Goal: Transaction & Acquisition: Book appointment/travel/reservation

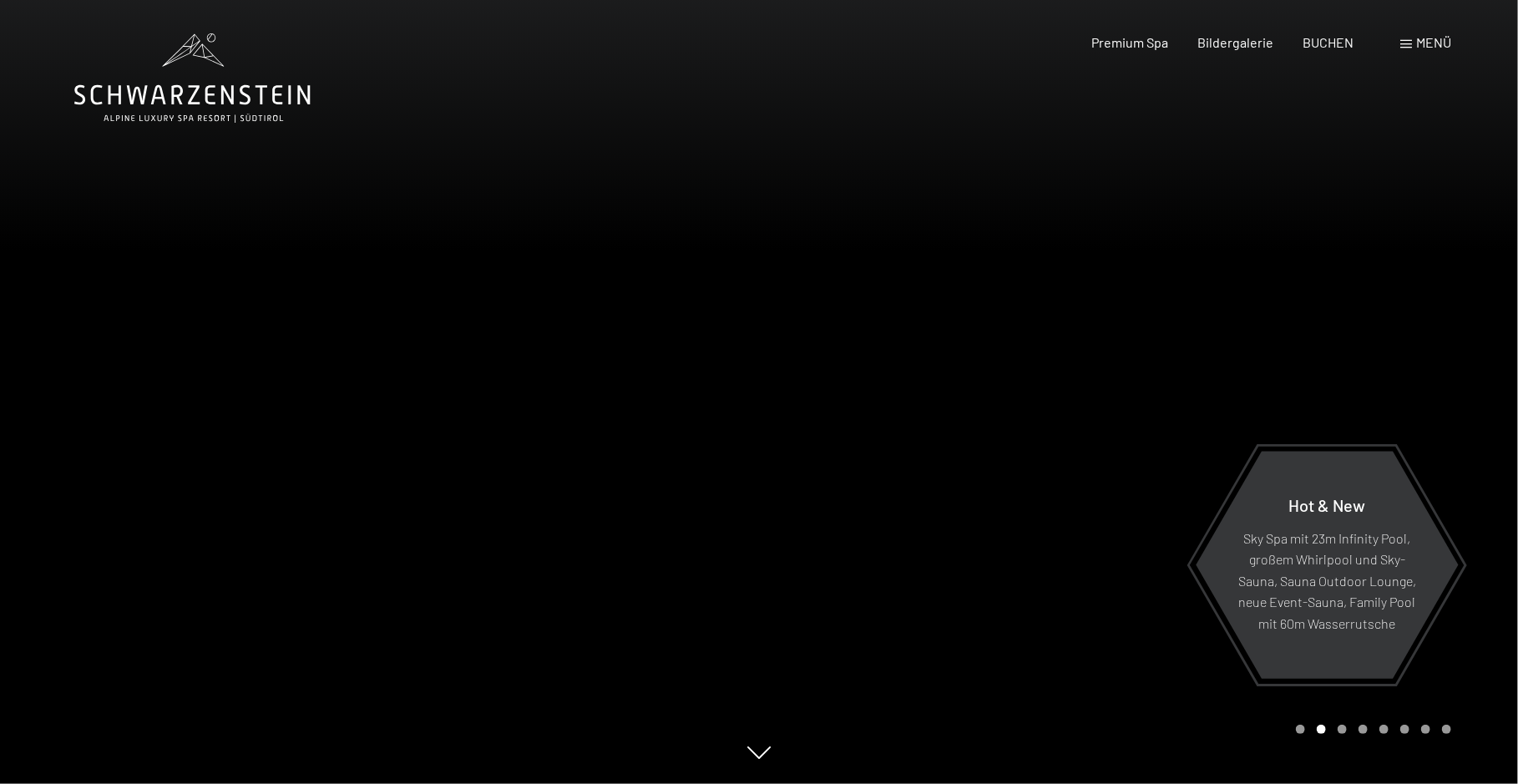
click at [1421, 43] on span "Menü" at bounding box center [1434, 42] width 35 height 16
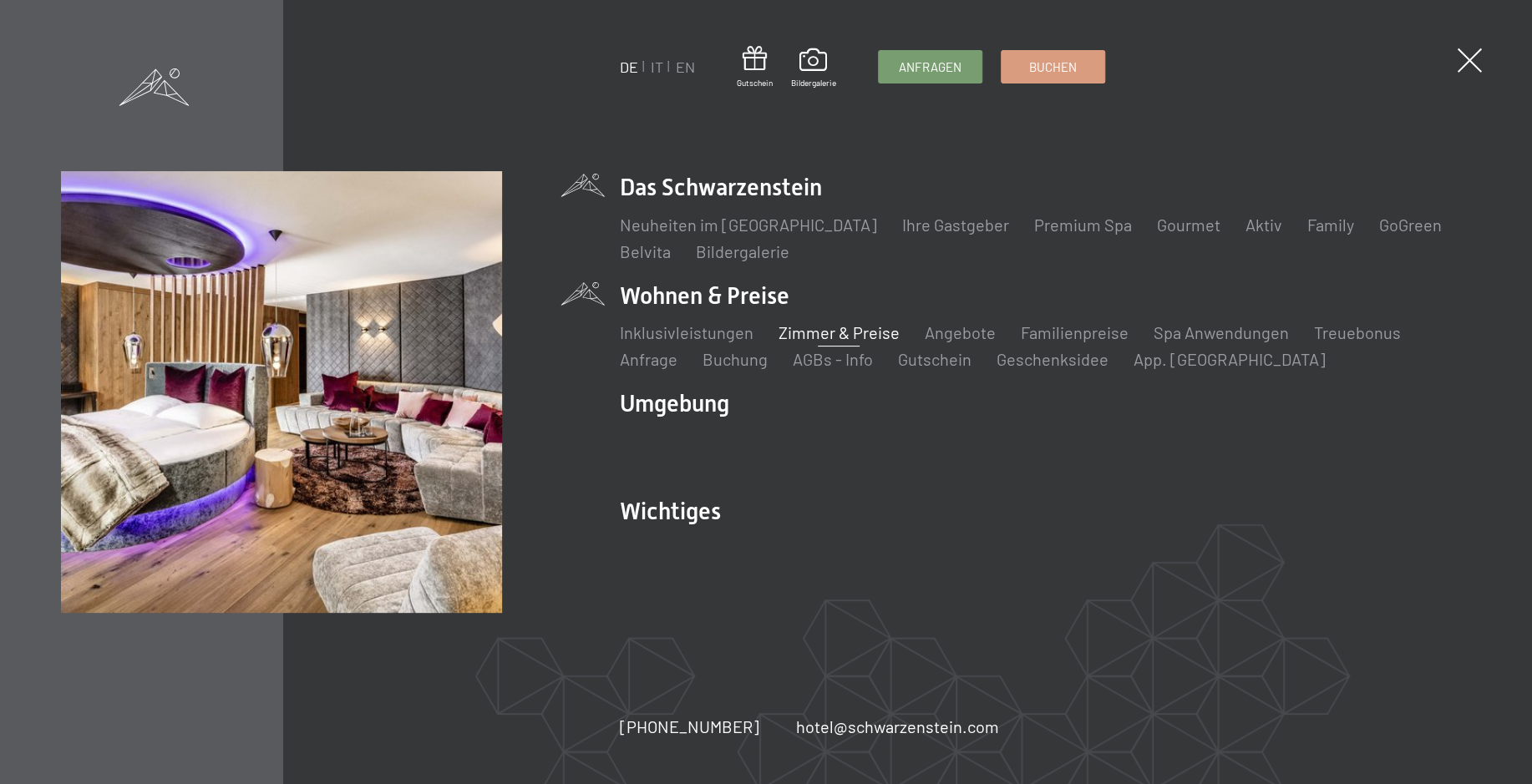
click at [803, 334] on link "Zimmer & Preise" at bounding box center [838, 332] width 121 height 20
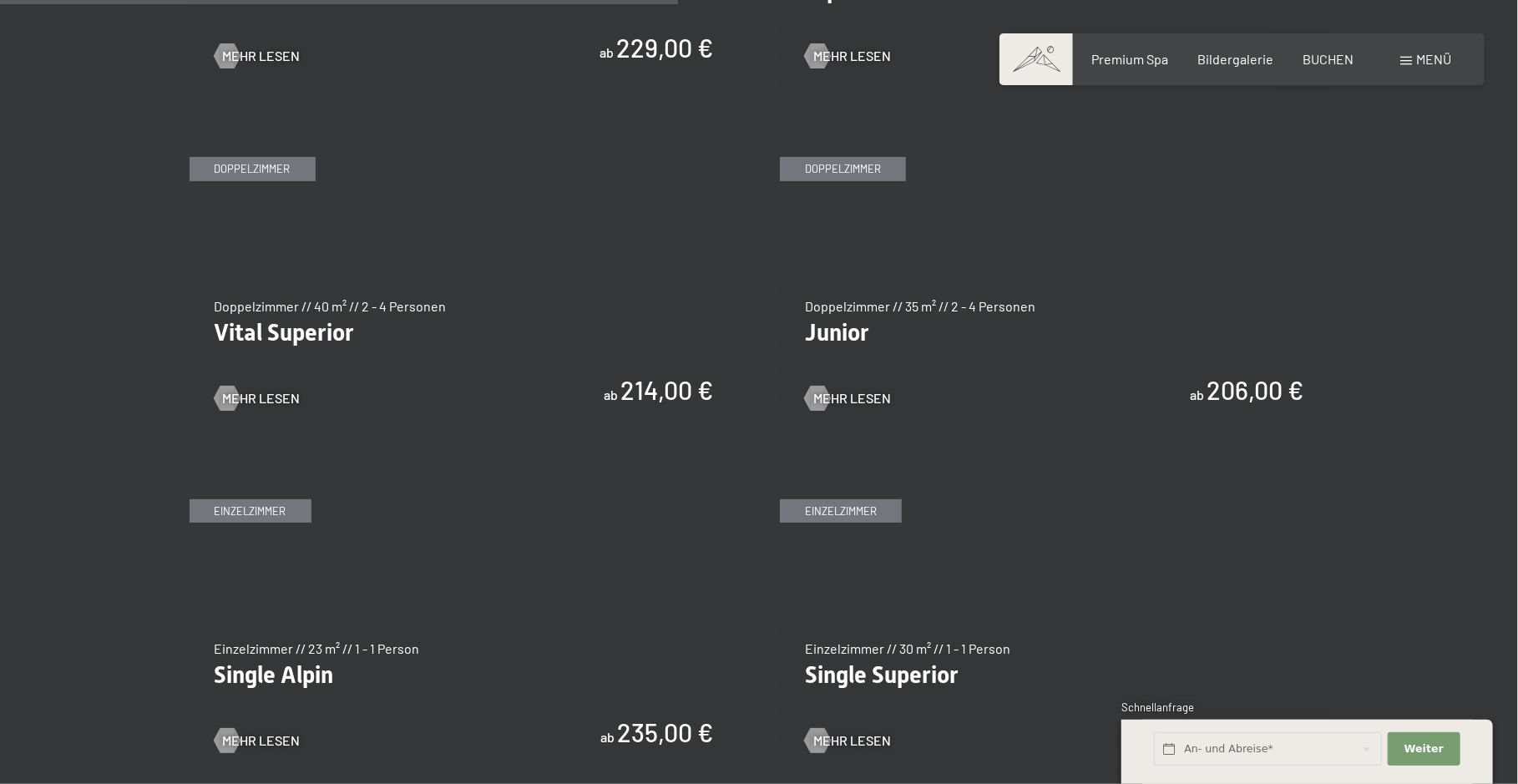
scroll to position [2338, 0]
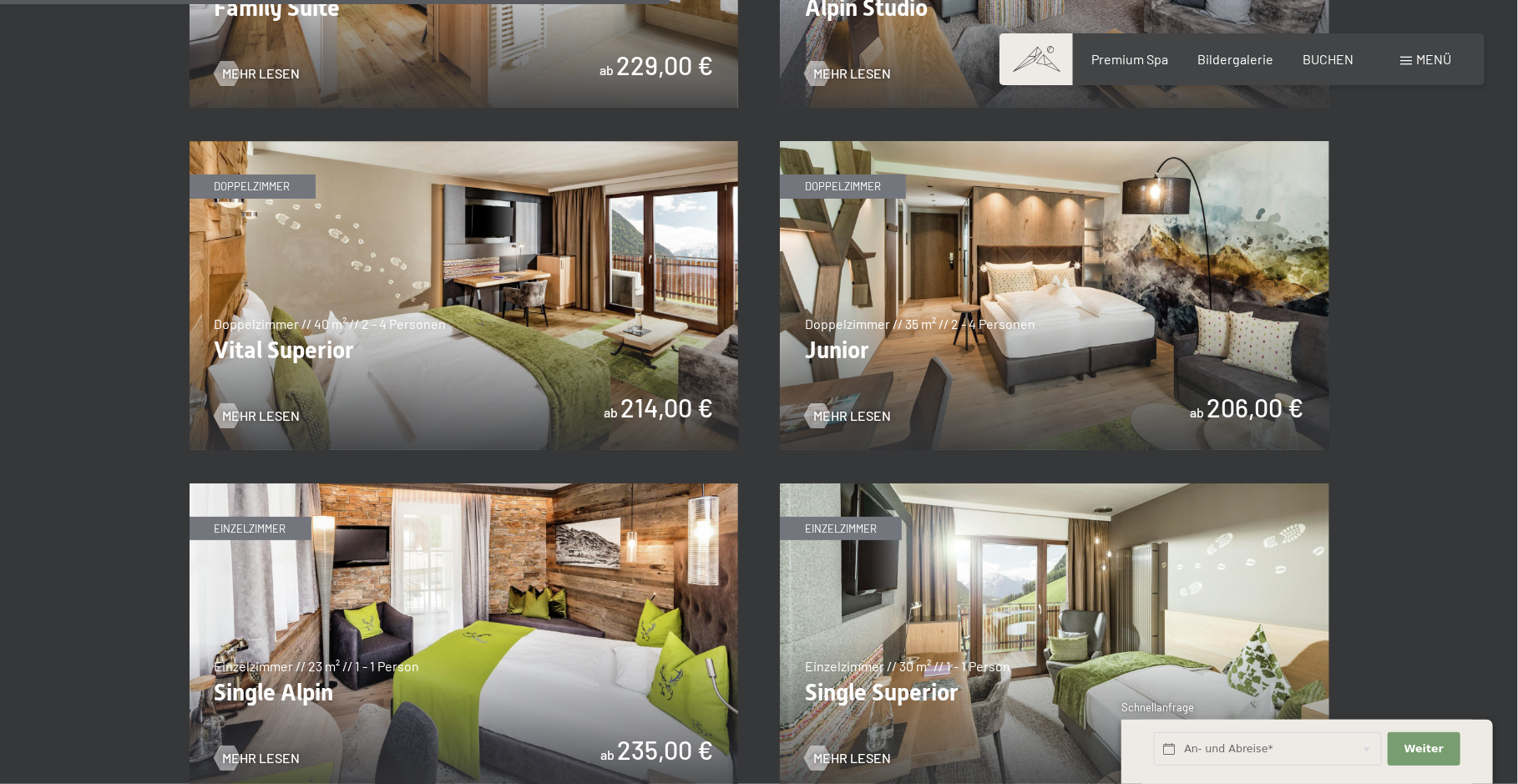
click at [959, 322] on img at bounding box center [1055, 295] width 550 height 309
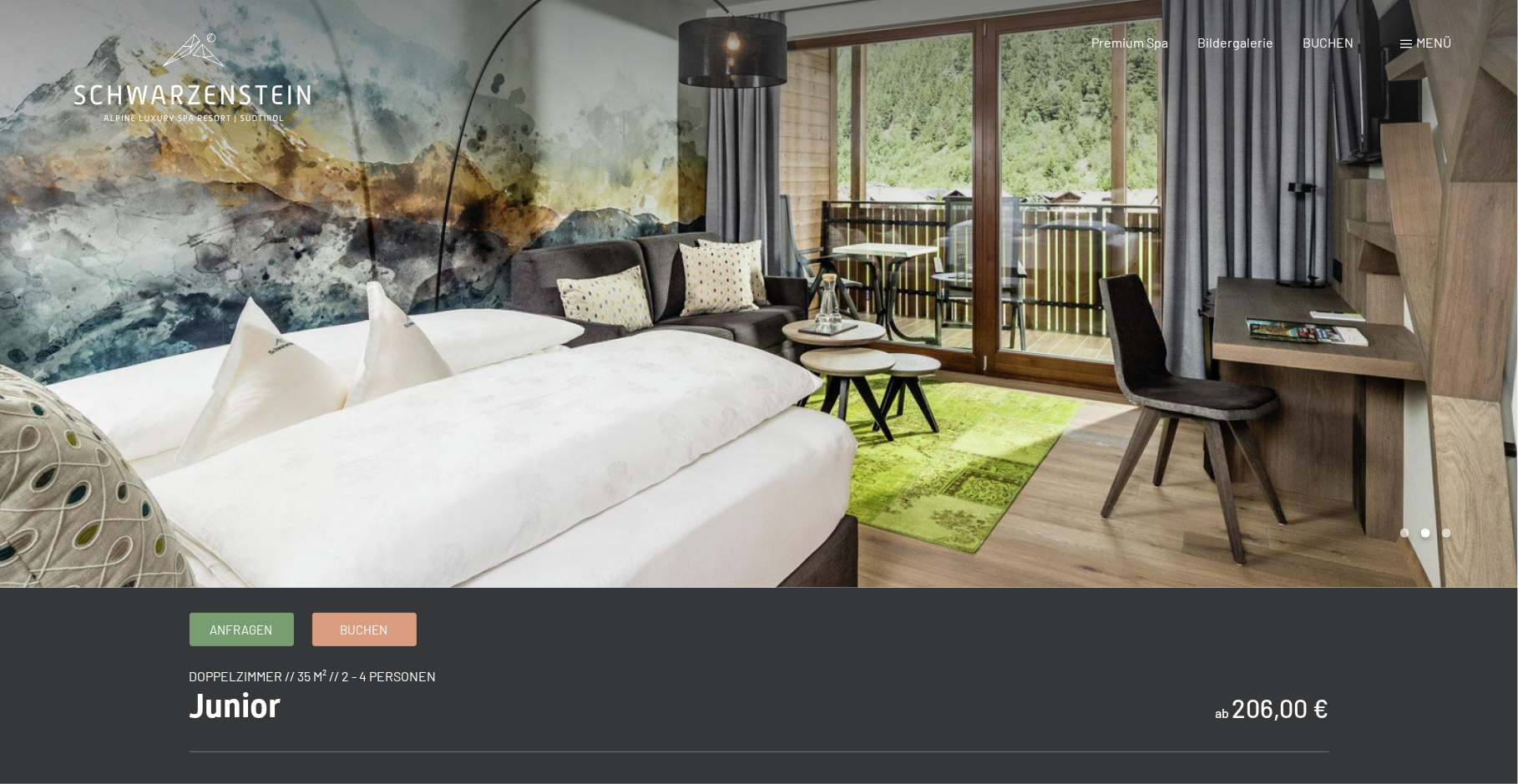
click at [1429, 333] on div at bounding box center [1139, 293] width 759 height 588
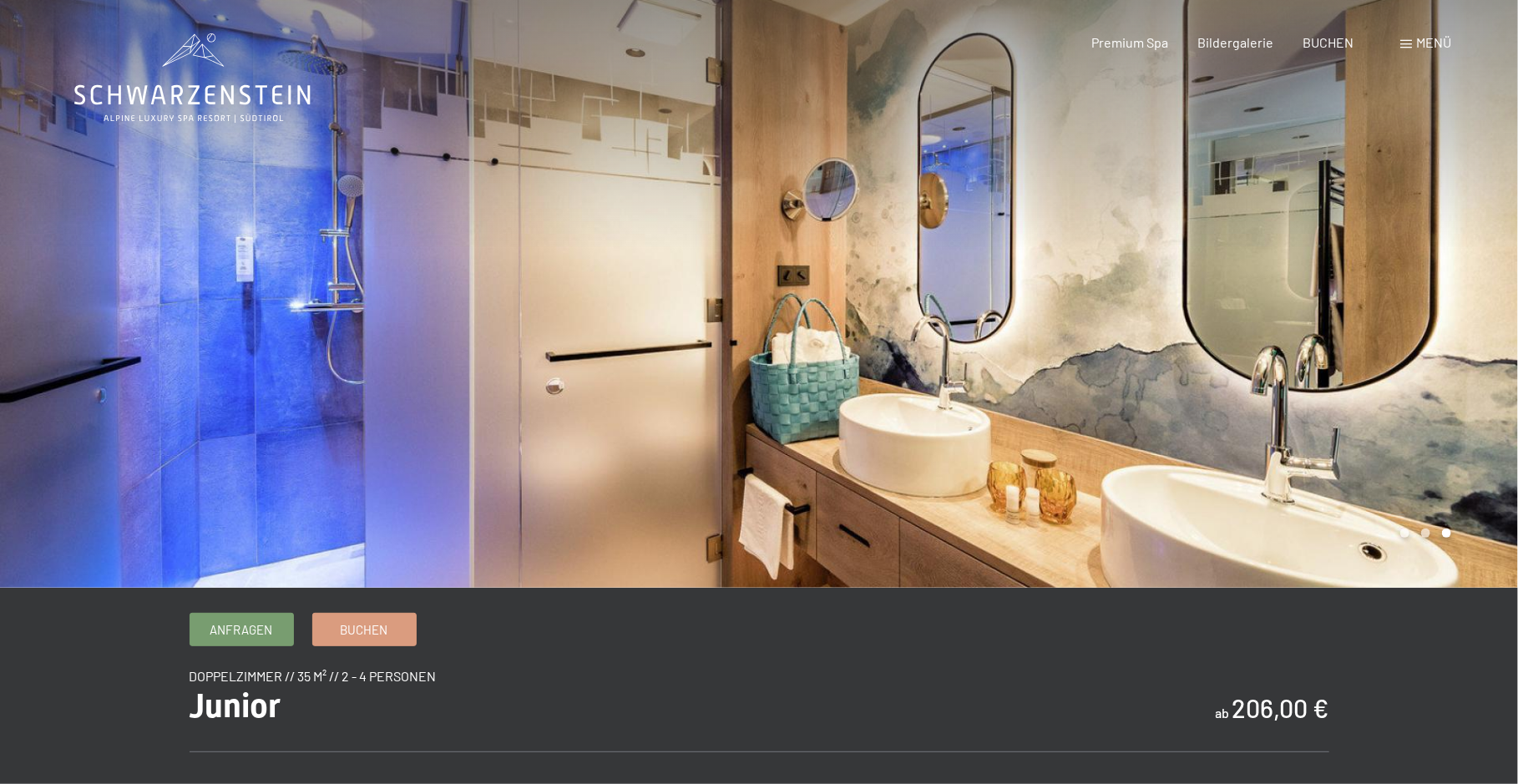
click at [1429, 333] on div at bounding box center [1139, 293] width 759 height 588
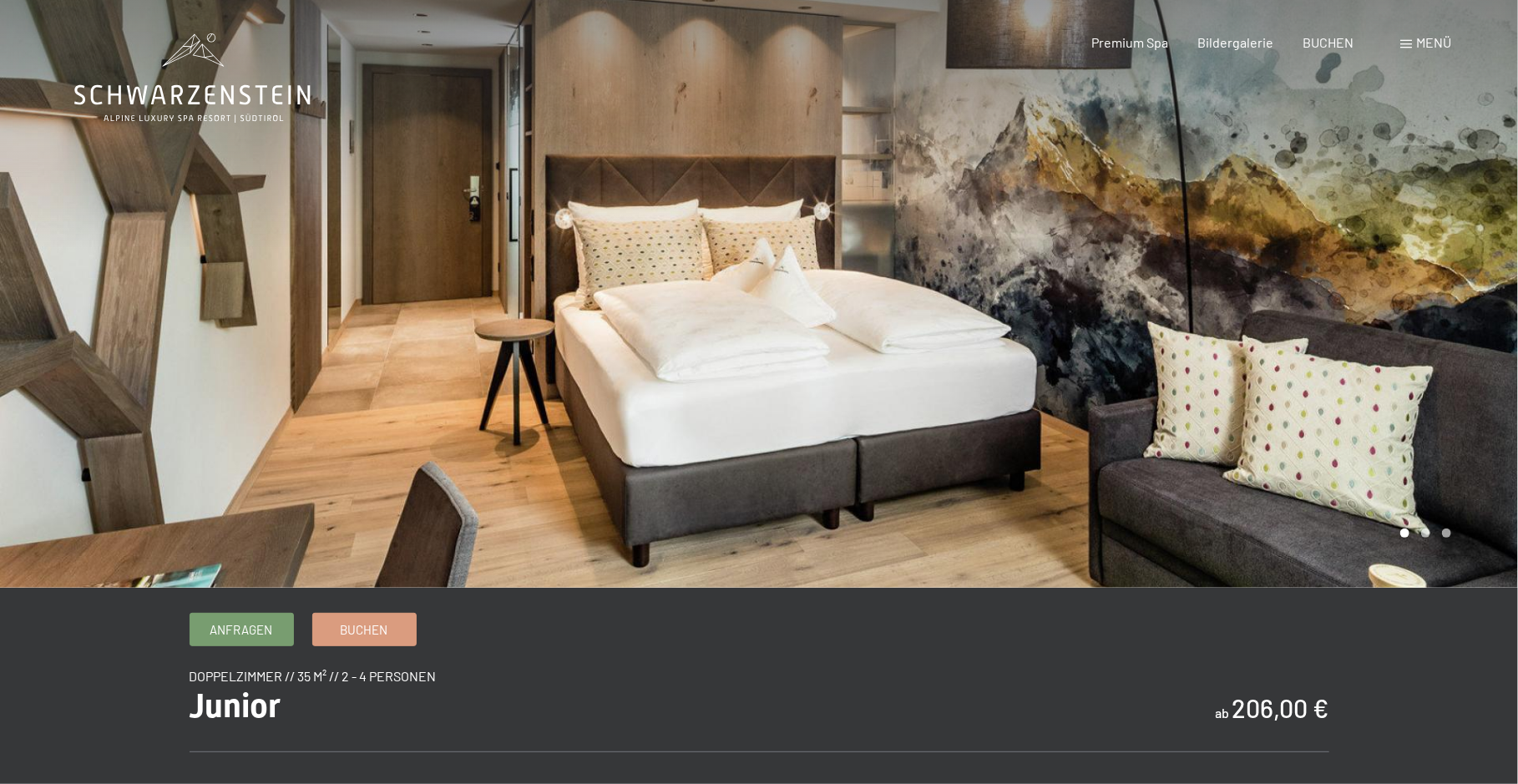
click at [1429, 333] on div at bounding box center [1139, 293] width 759 height 588
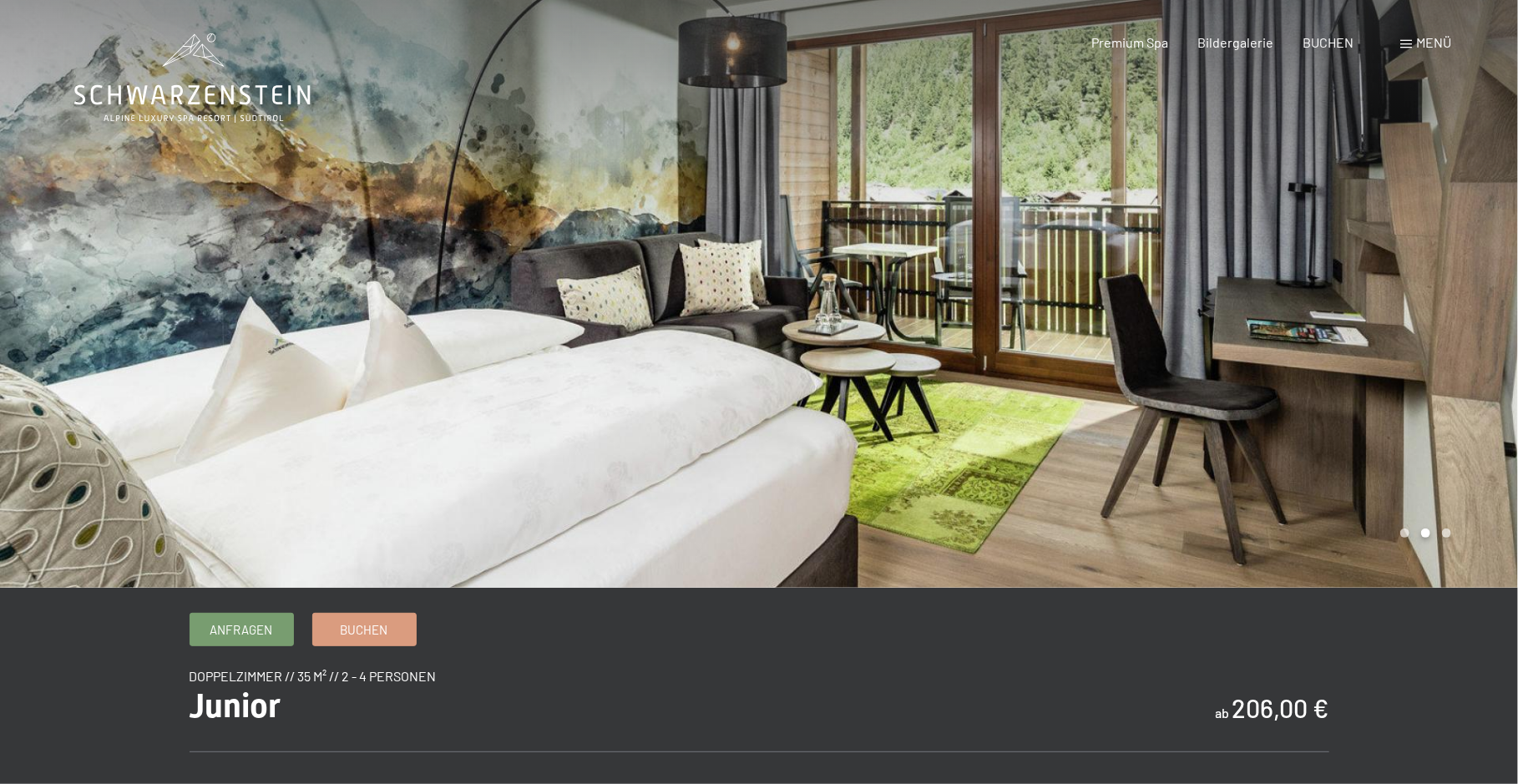
click at [1429, 333] on div at bounding box center [1139, 293] width 759 height 588
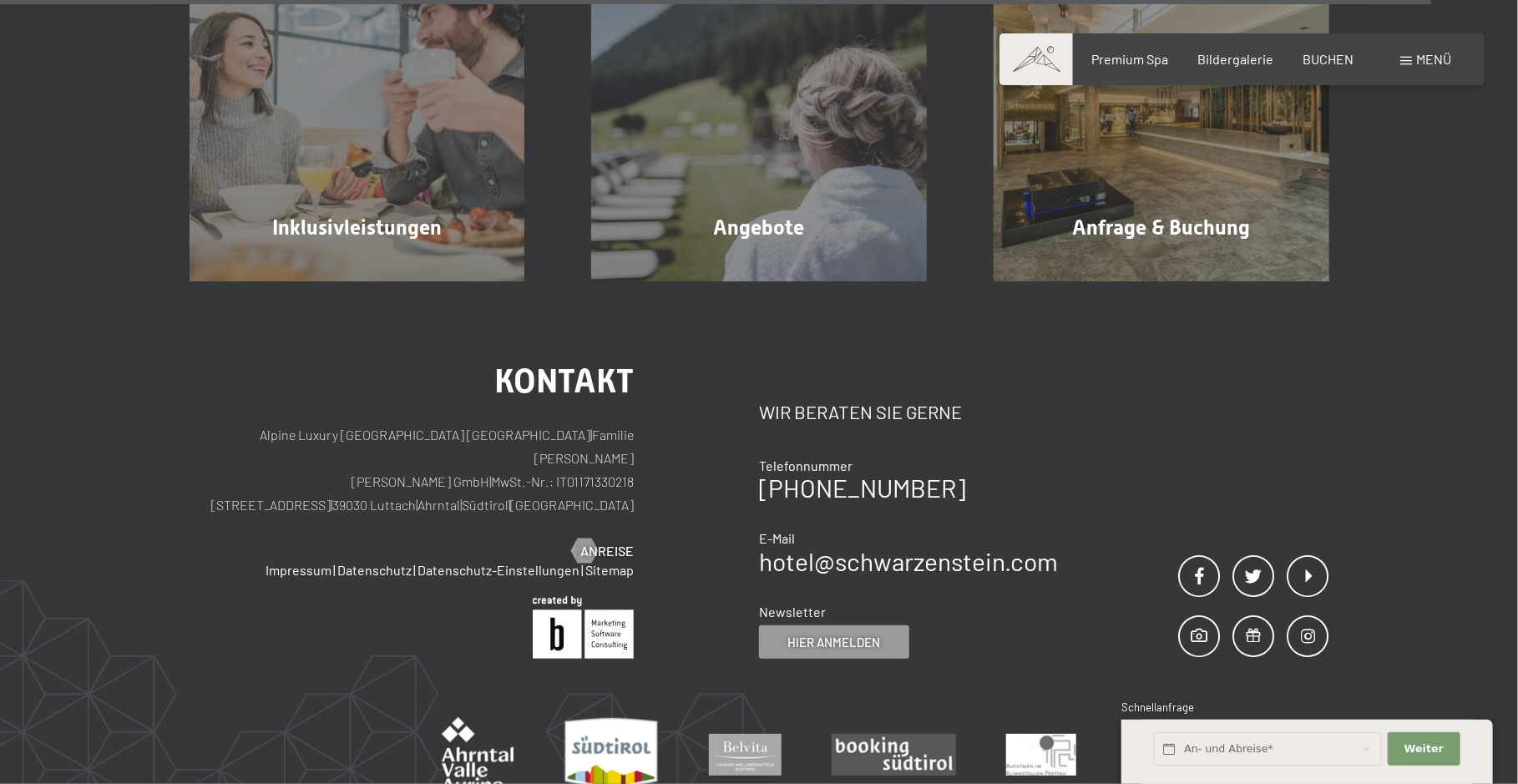
scroll to position [2192, 0]
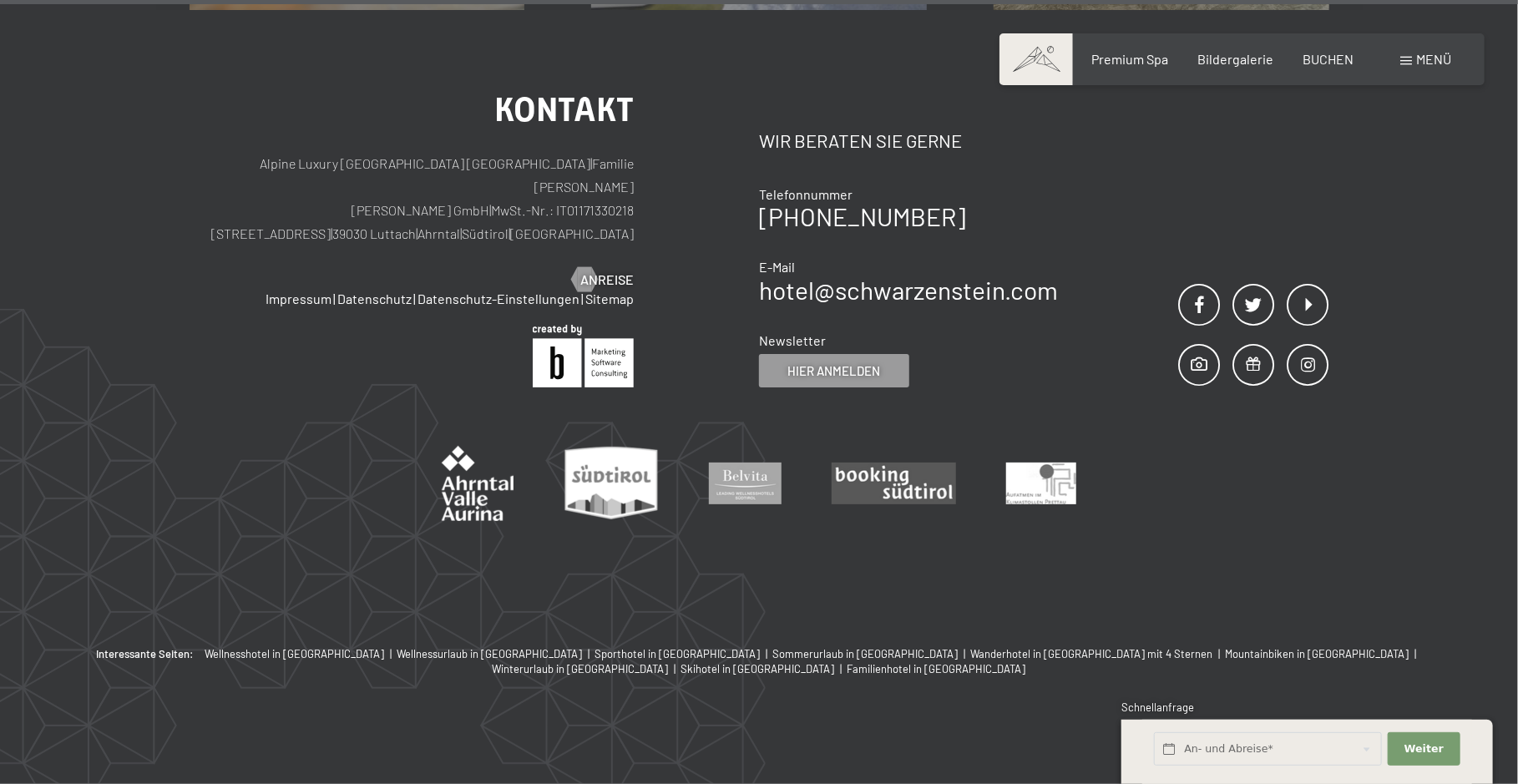
click at [737, 743] on div "Interessante Seiten: Wellnesshotel in Südtirol | Wellnessurlaub in Südtirol | S…" at bounding box center [759, 724] width 1518 height 155
